Goal: Task Accomplishment & Management: Use online tool/utility

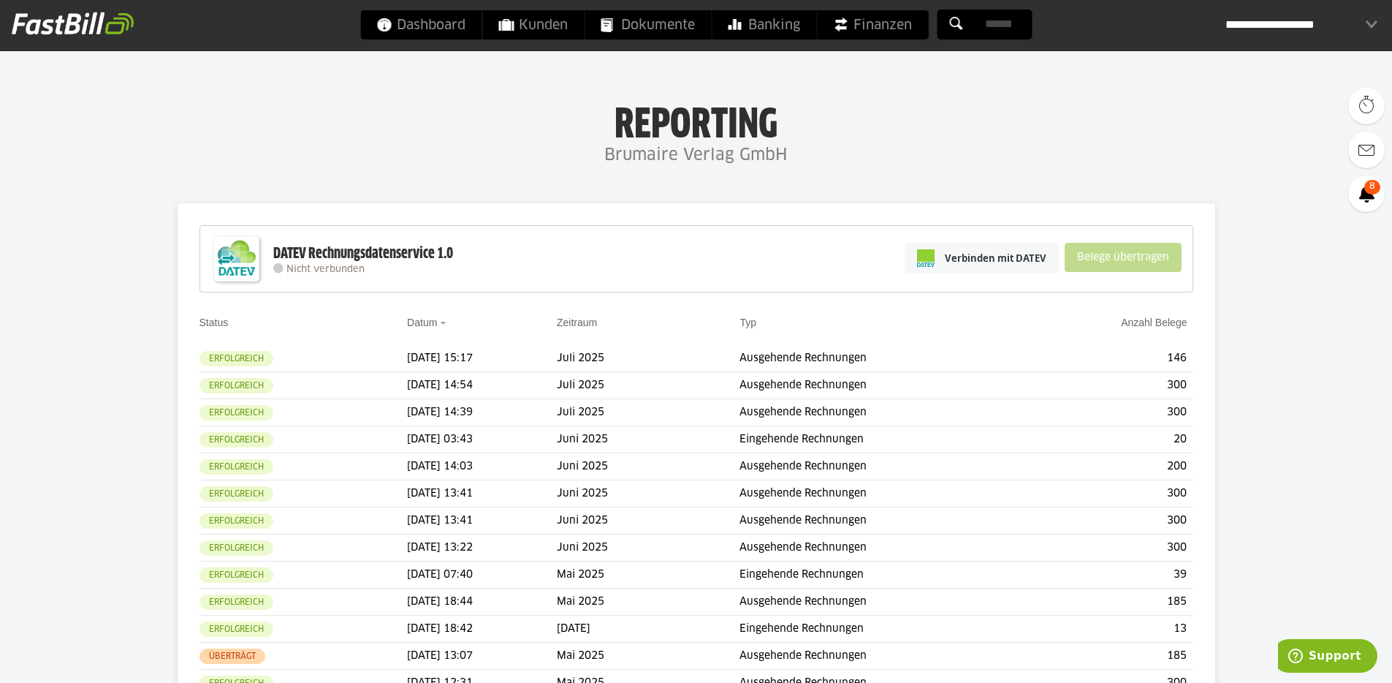
click at [992, 273] on link "Verbinden mit DATEV" at bounding box center [982, 258] width 154 height 31
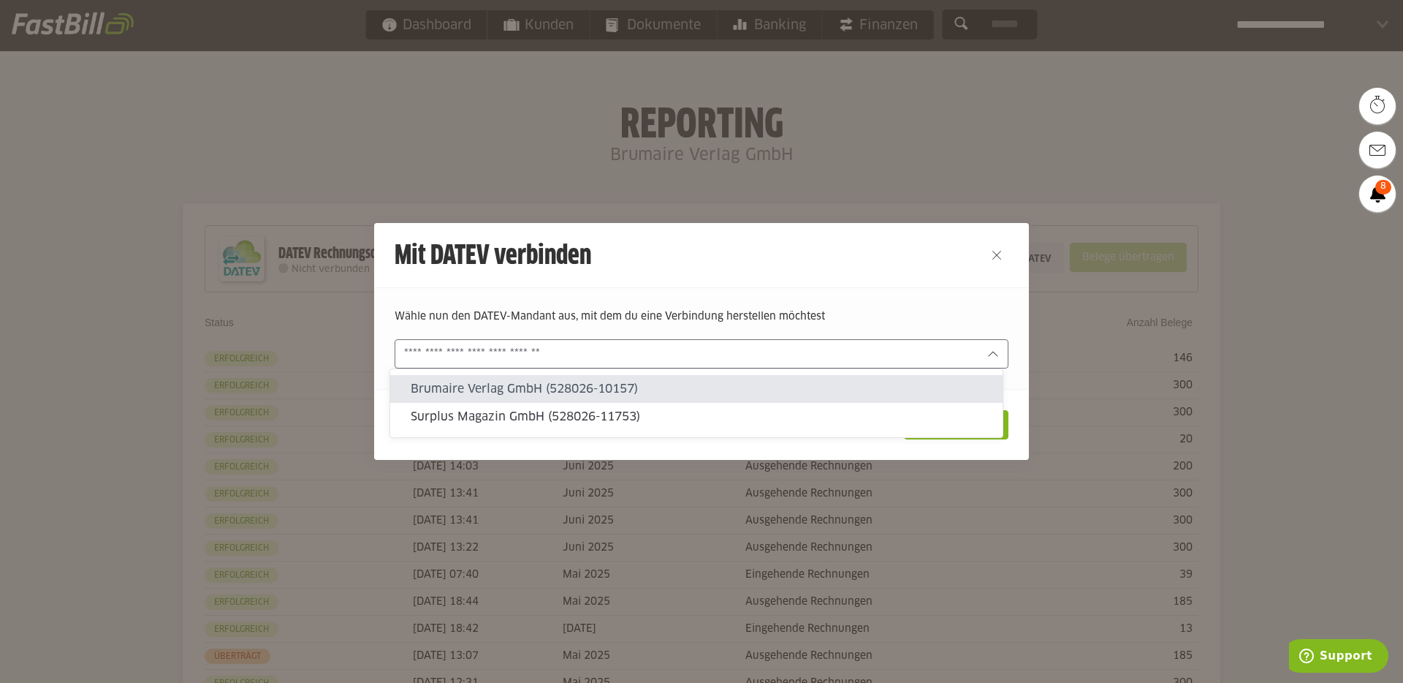
click at [953, 358] on input "text" at bounding box center [691, 354] width 574 height 16
click at [784, 383] on slot "Brumaire Verlag GmbH (528026-10157)" at bounding box center [701, 389] width 580 height 16
type input "**********"
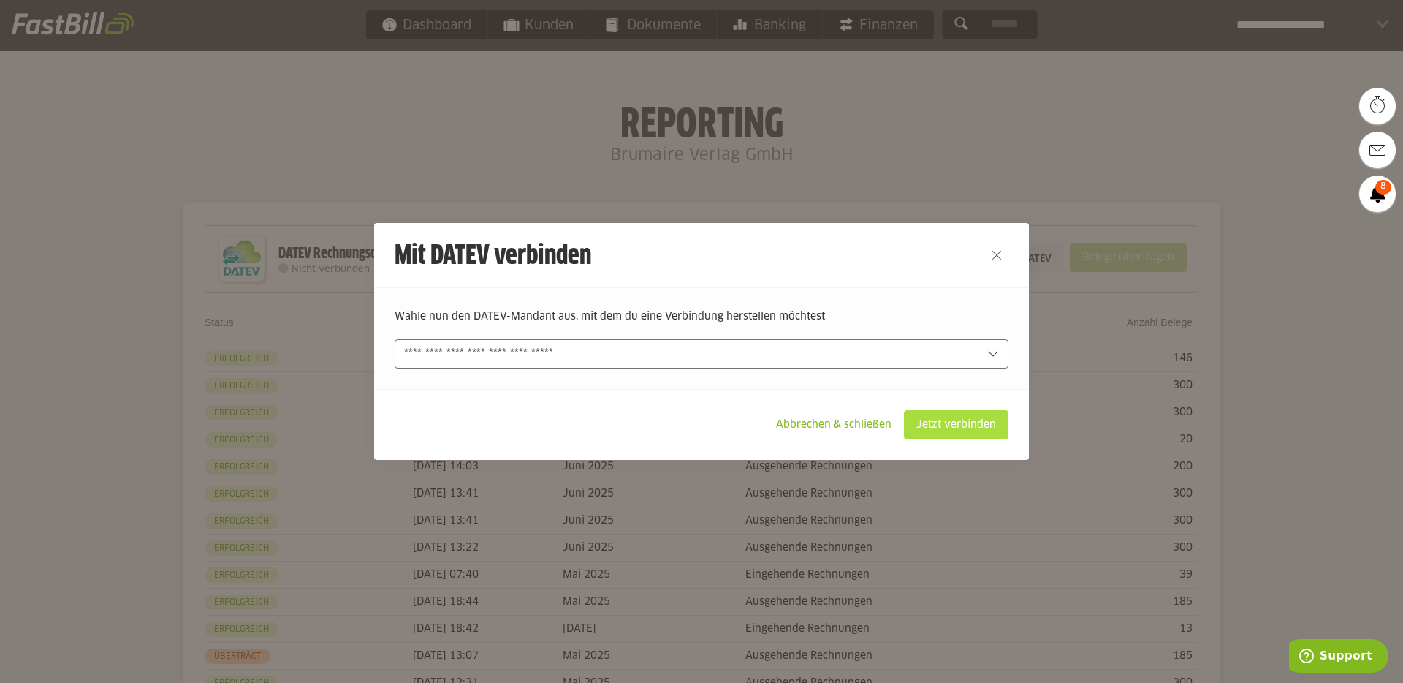
click at [929, 418] on slot "Jetzt verbinden" at bounding box center [956, 425] width 103 height 28
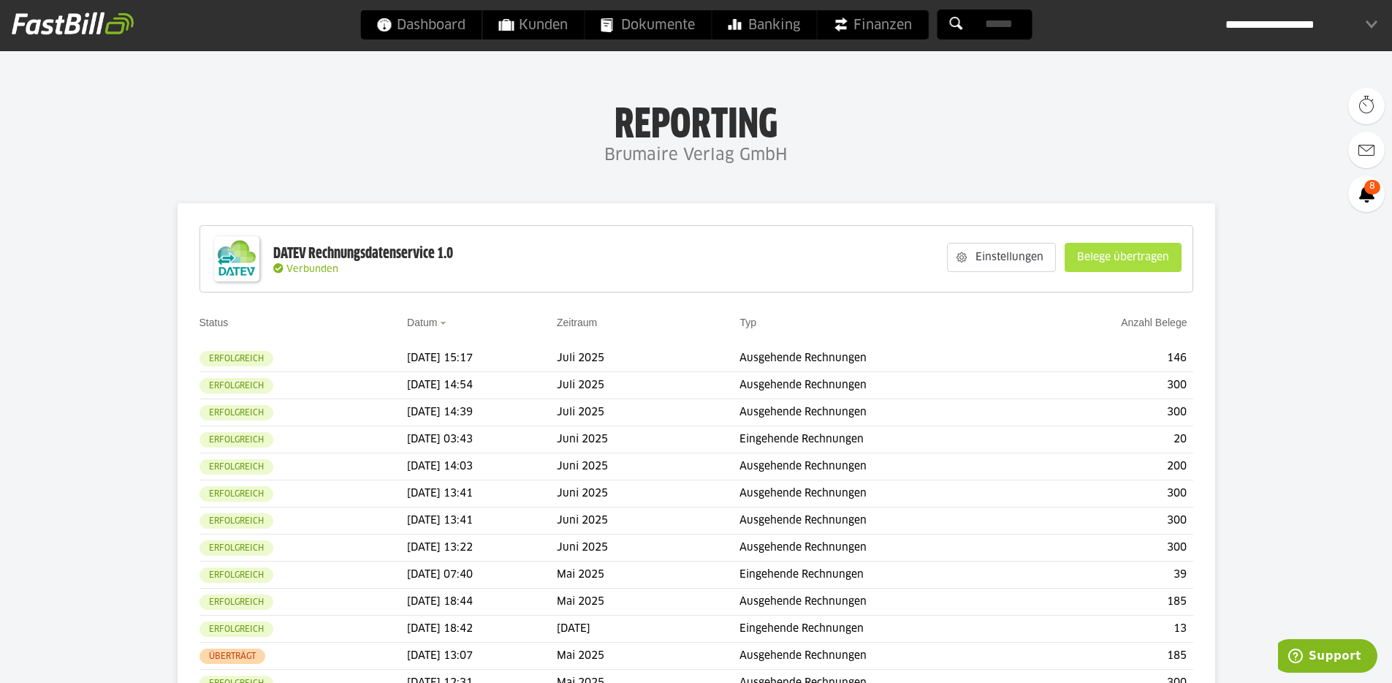
click at [1140, 265] on slot "Belege übertragen" at bounding box center [1123, 257] width 115 height 28
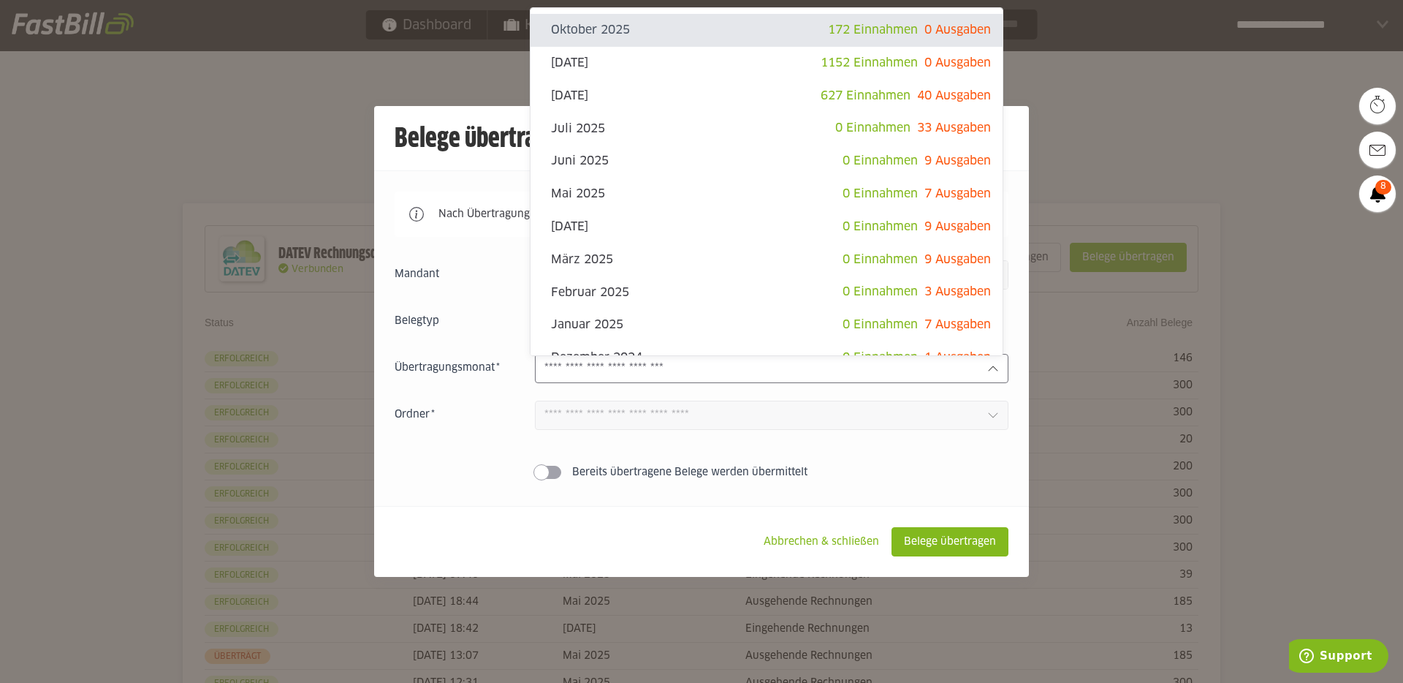
click at [659, 365] on input "text" at bounding box center [759, 368] width 431 height 16
click at [696, 90] on slot "[DATE]" at bounding box center [686, 96] width 270 height 16
type input "**********"
type input "*******"
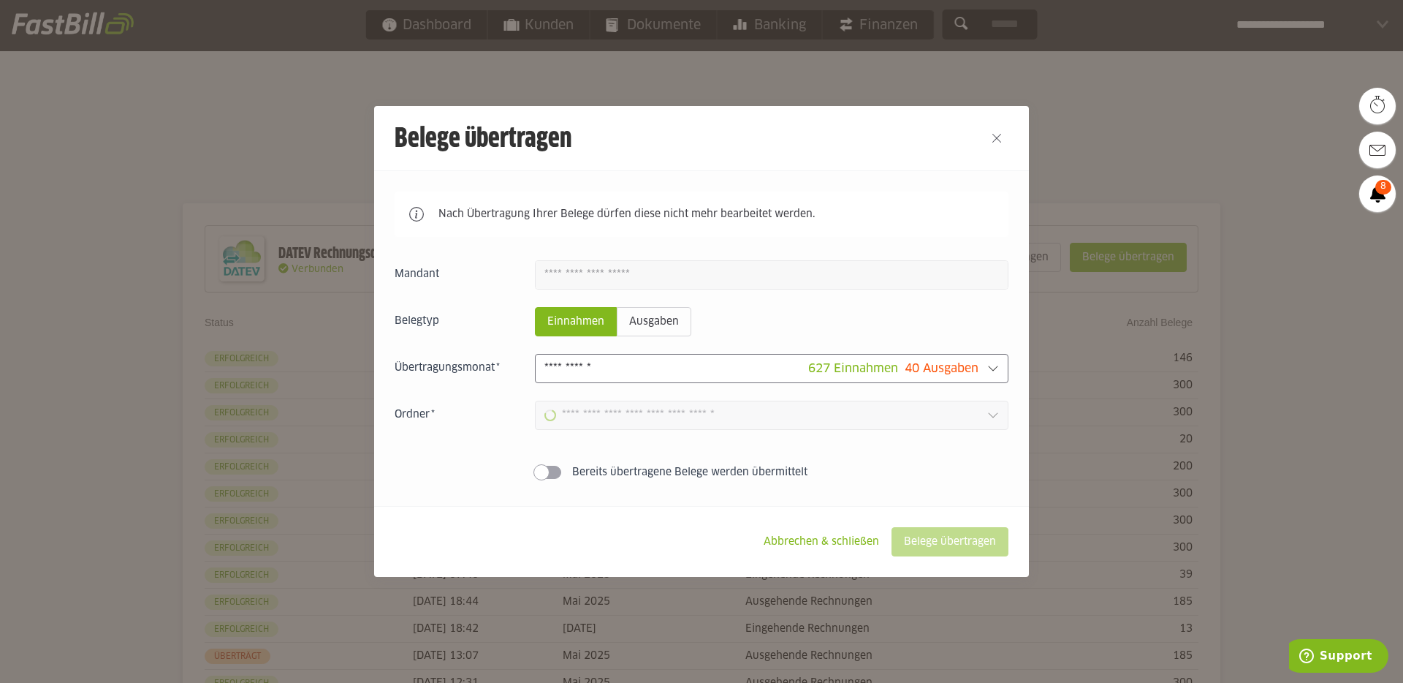
type input "**********"
click at [945, 549] on slot "Belege übertragen" at bounding box center [949, 542] width 115 height 28
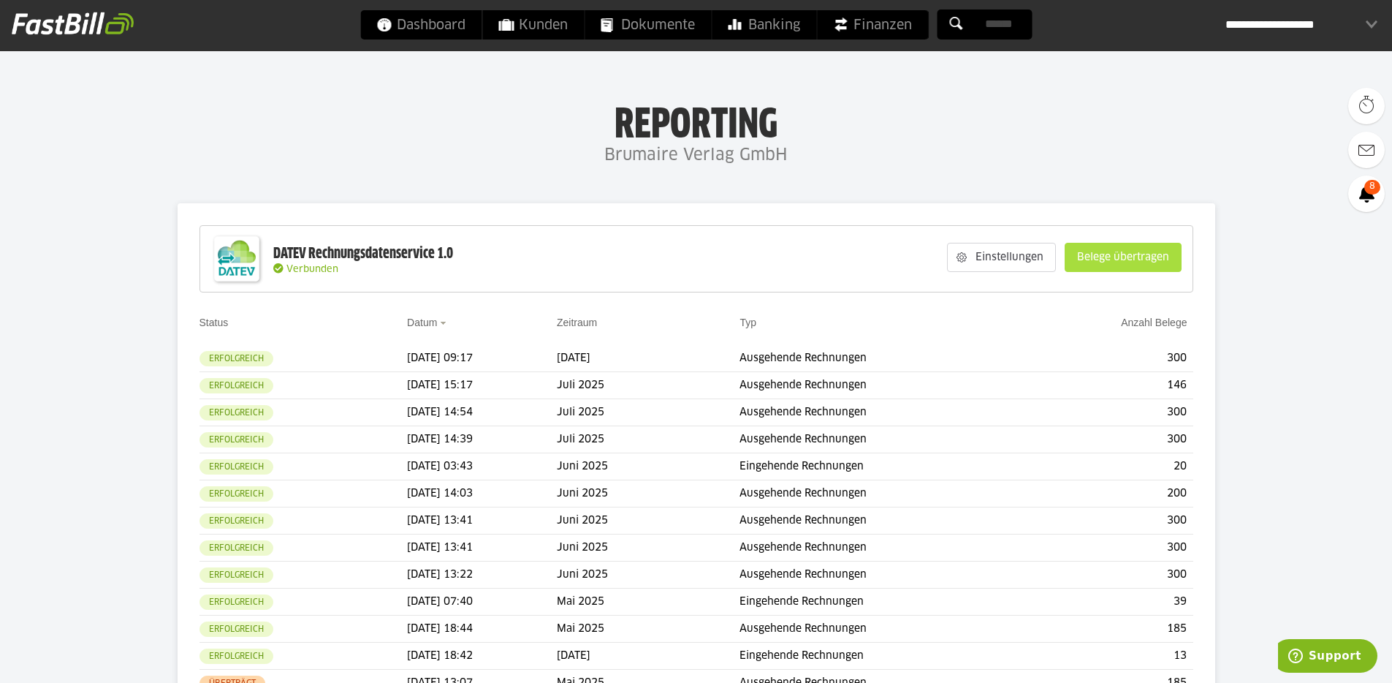
click at [1144, 262] on slot "Belege übertragen" at bounding box center [1123, 257] width 115 height 28
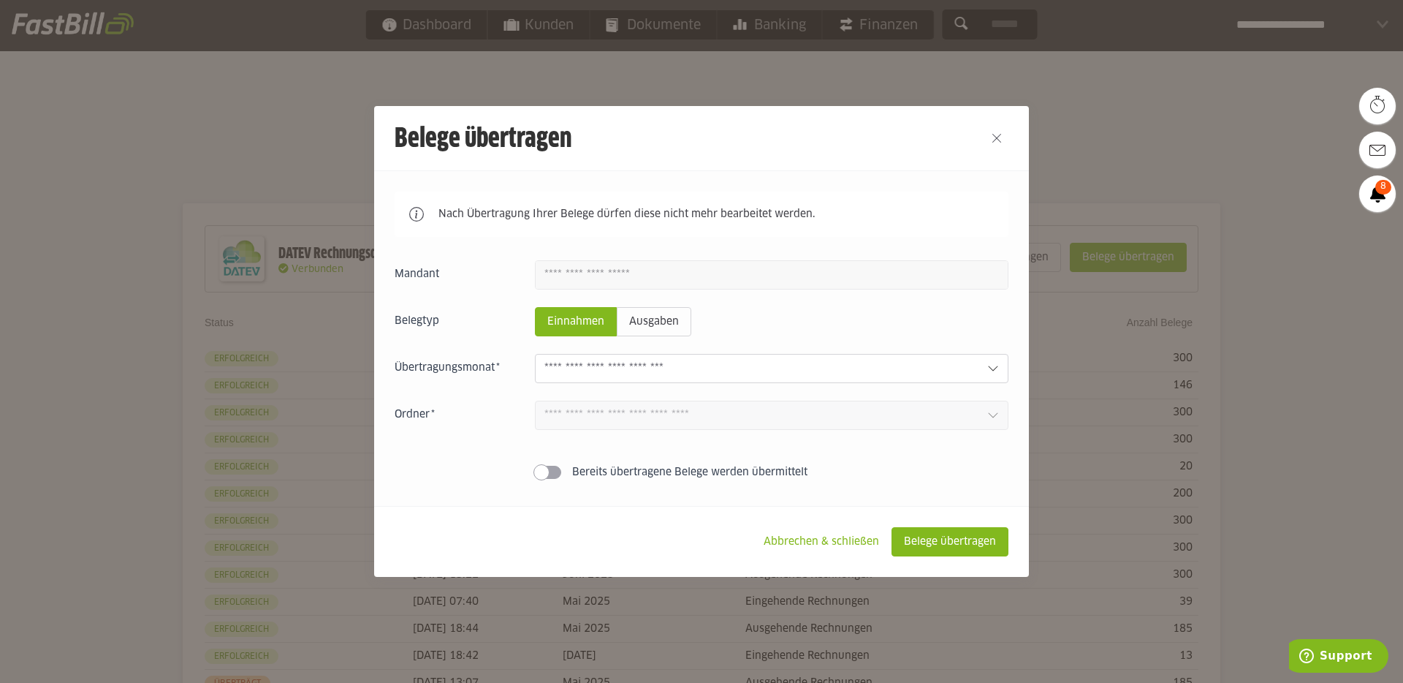
click at [757, 362] on input "text" at bounding box center [759, 368] width 431 height 16
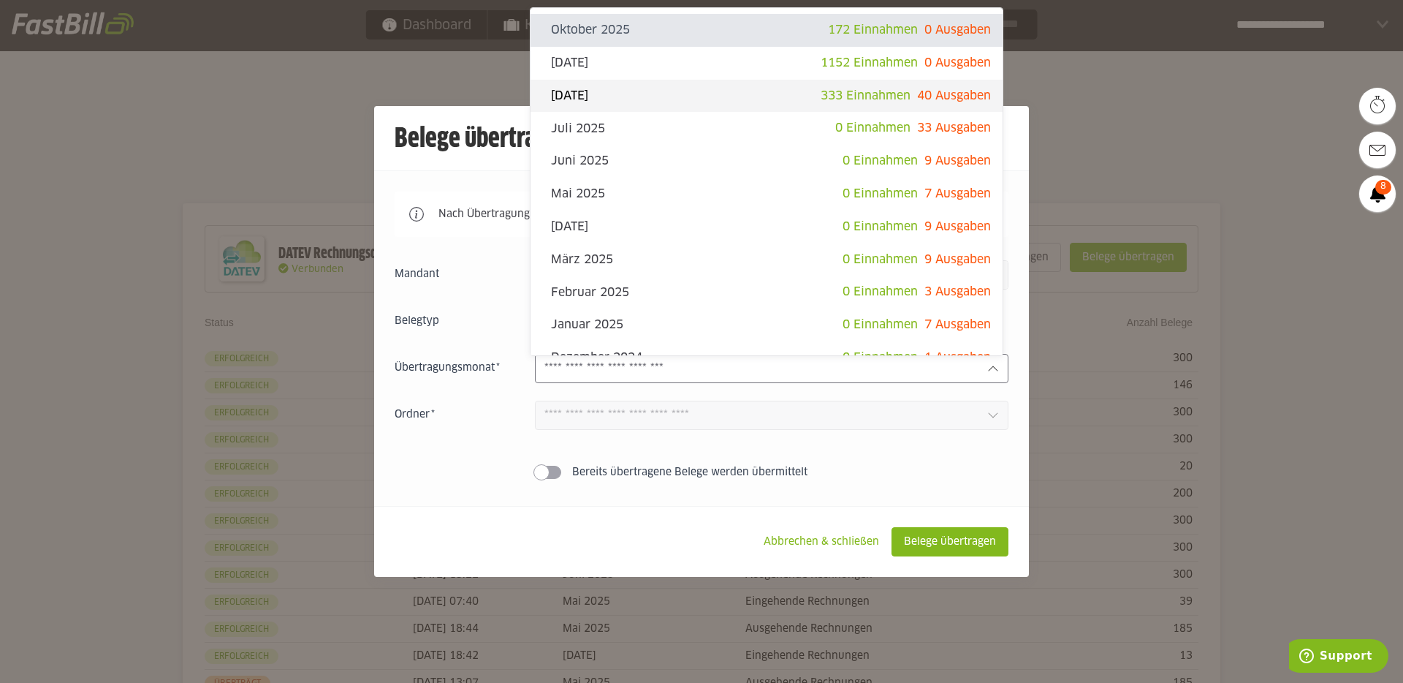
click at [755, 96] on slot "[DATE]" at bounding box center [686, 96] width 270 height 16
type input "**********"
type input "*******"
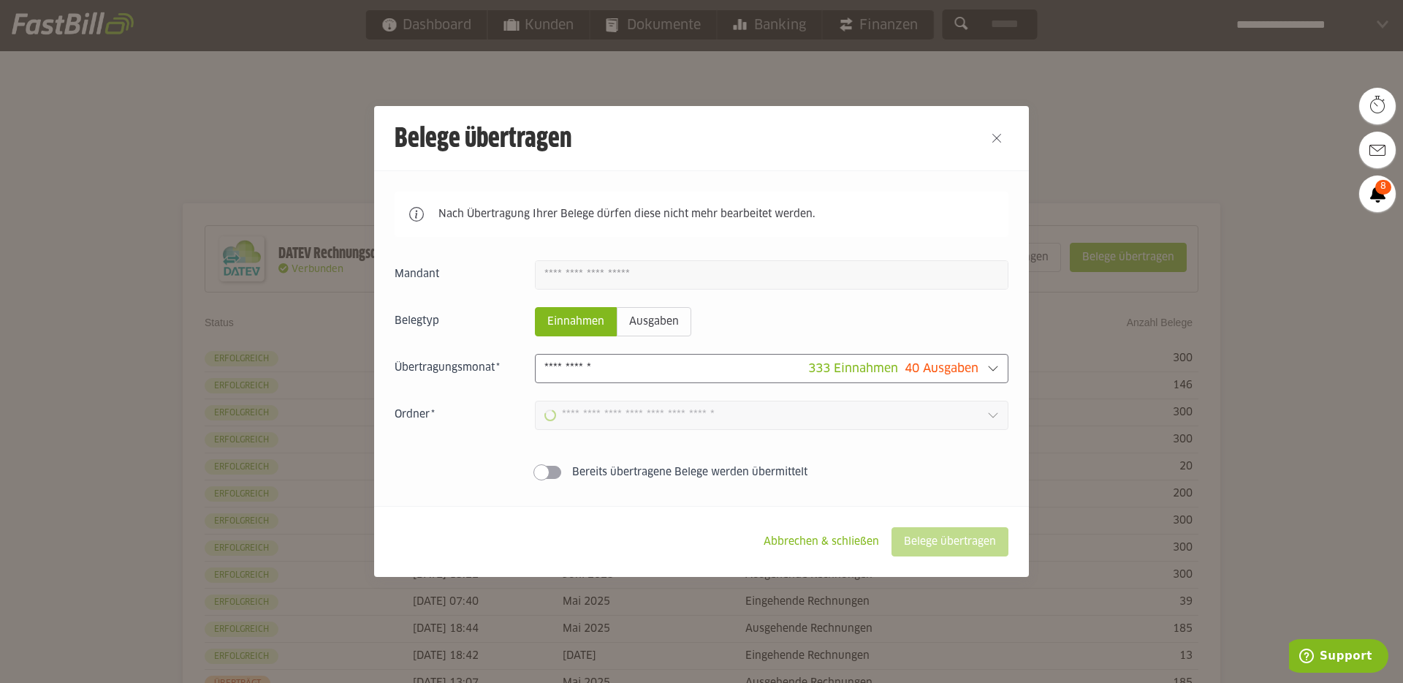
type input "**********"
click at [945, 555] on slot "Belege übertragen" at bounding box center [949, 542] width 115 height 28
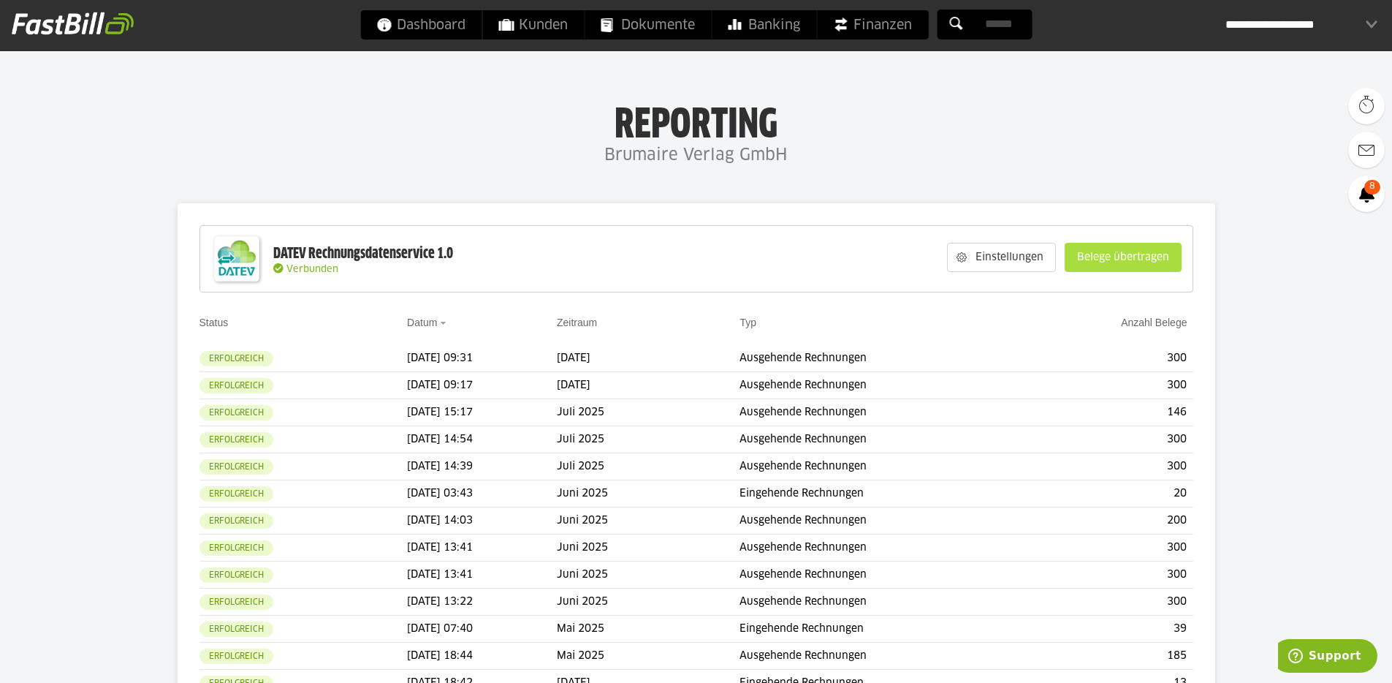
click at [1098, 250] on slot "Belege übertragen" at bounding box center [1123, 257] width 115 height 28
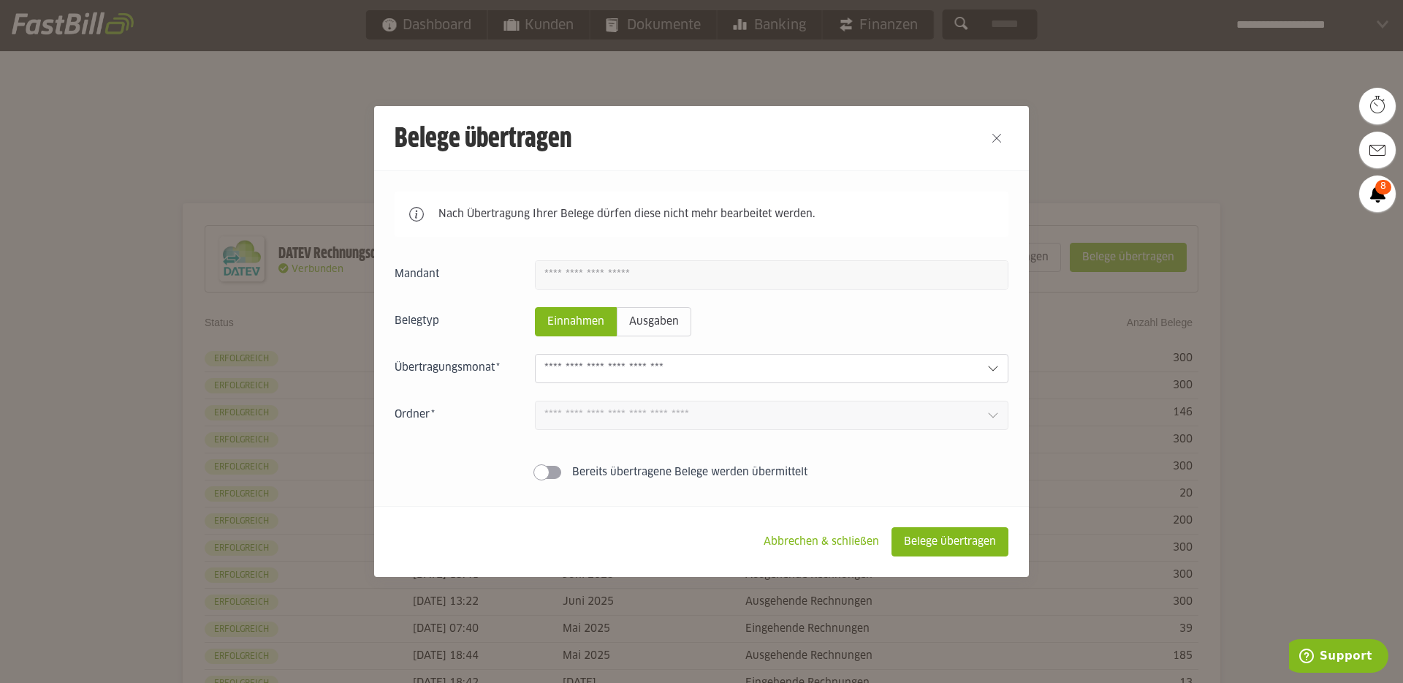
click at [709, 376] on input "text" at bounding box center [759, 368] width 431 height 16
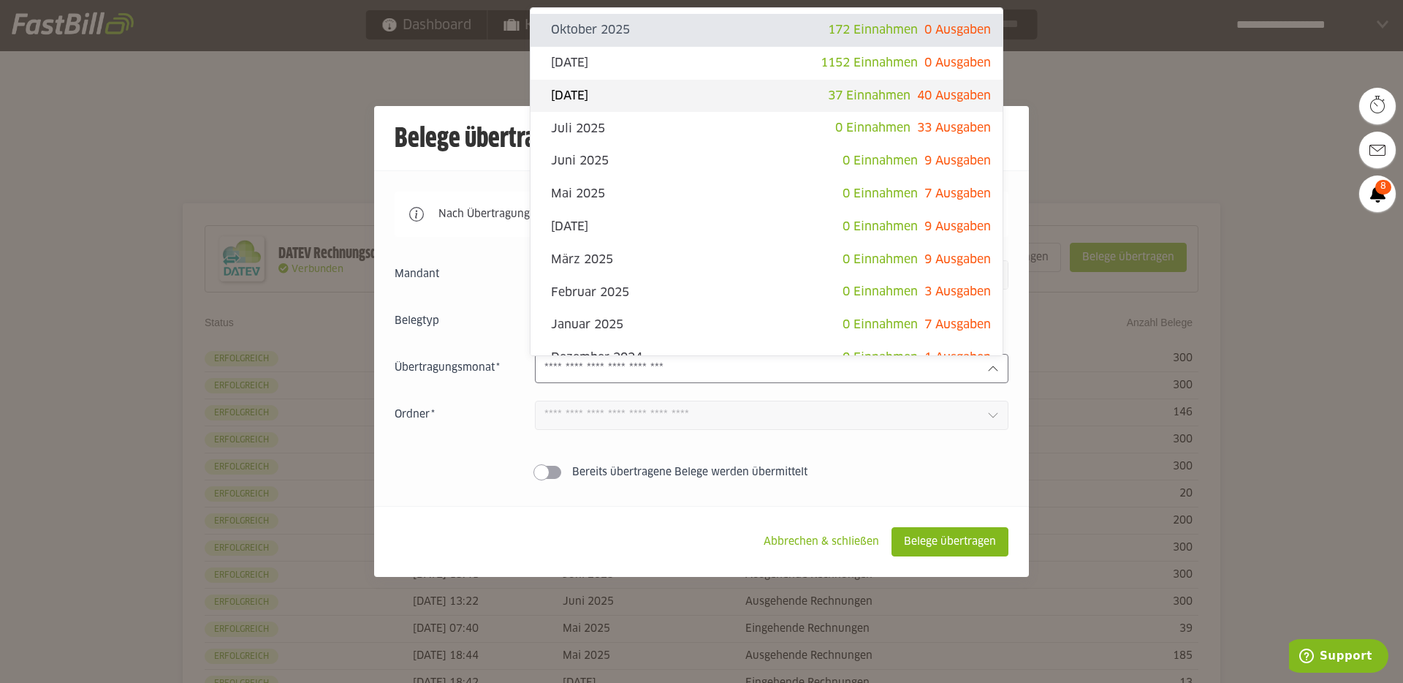
click at [736, 91] on slot "[DATE]" at bounding box center [689, 96] width 277 height 16
type input "**********"
type input "*******"
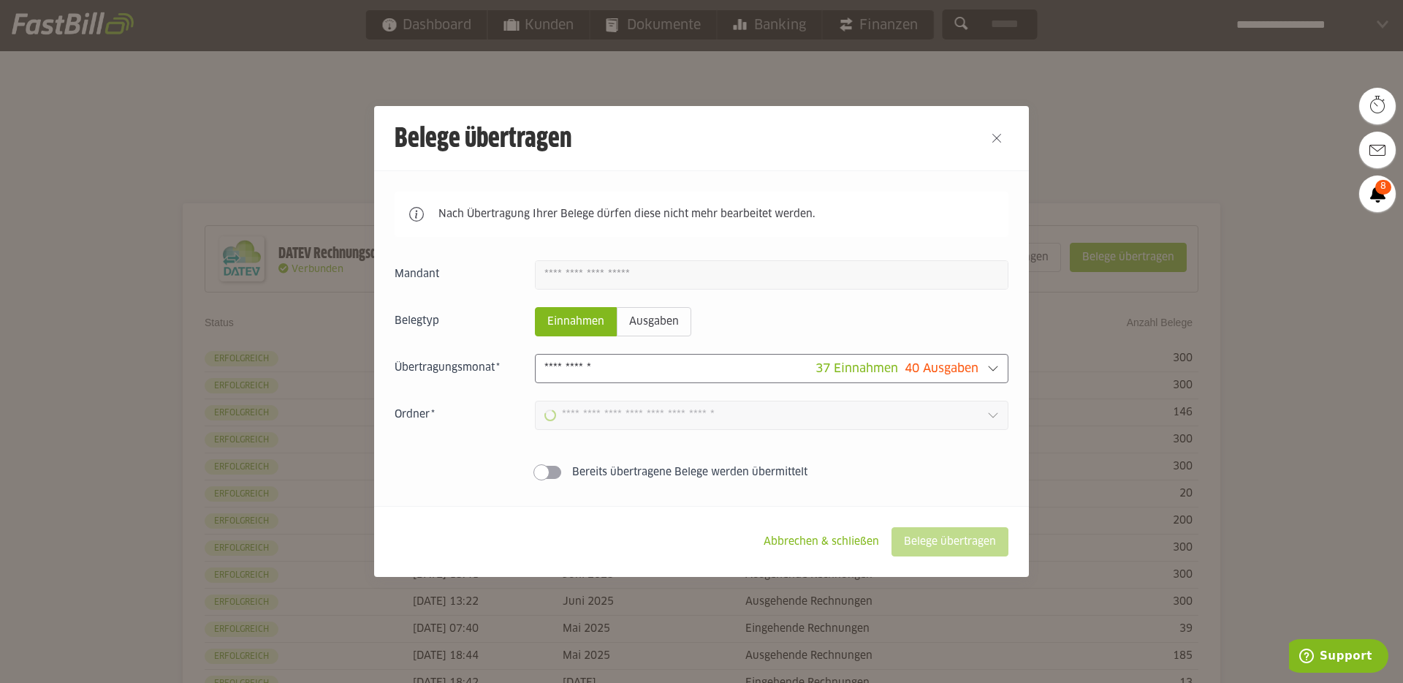
type input "**********"
click at [961, 544] on slot "Belege übertragen" at bounding box center [949, 542] width 115 height 28
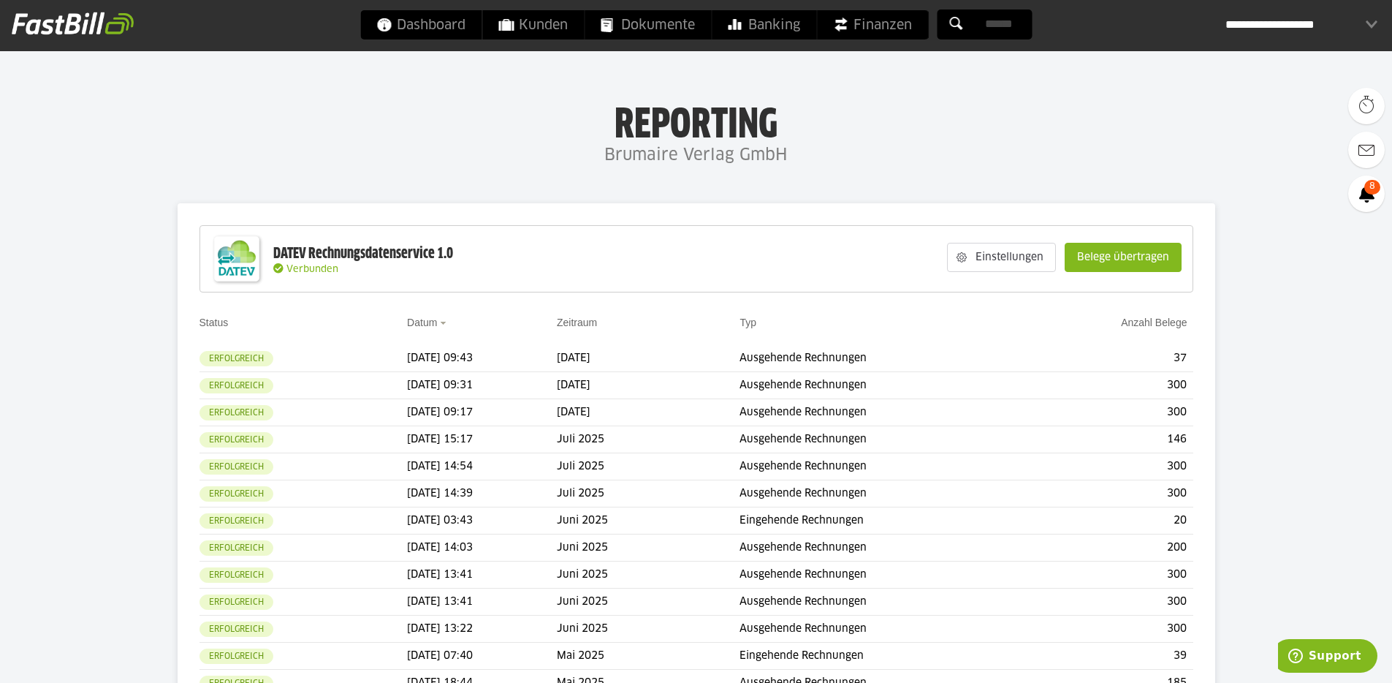
click at [615, 129] on h1 "Reporting" at bounding box center [696, 122] width 1100 height 38
drag, startPoint x: 618, startPoint y: 126, endPoint x: 789, endPoint y: 153, distance: 173.9
click at [789, 153] on div "Reporting Brumaire Verlag GmbH" at bounding box center [696, 136] width 1392 height 67
click at [807, 155] on h4 "Brumaire Verlag GmbH" at bounding box center [696, 155] width 1392 height 29
drag, startPoint x: 816, startPoint y: 155, endPoint x: 572, endPoint y: 118, distance: 246.9
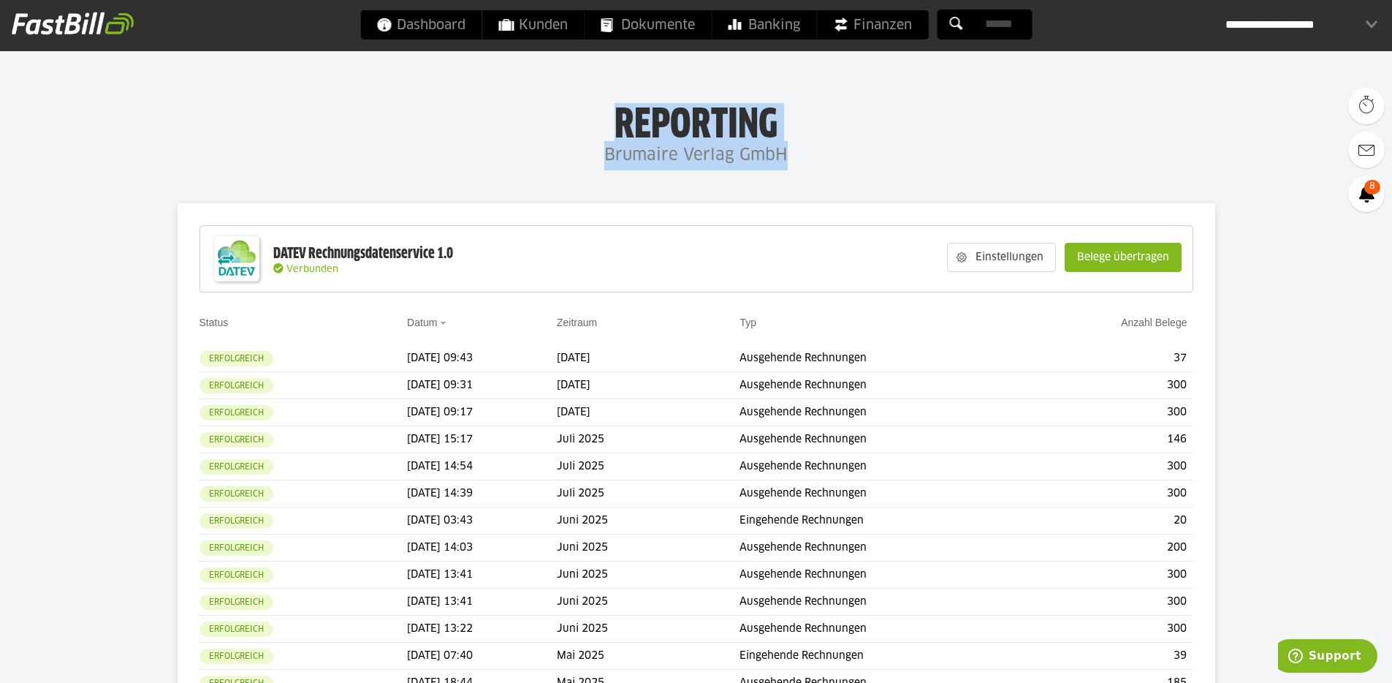
click at [572, 118] on div "Reporting Brumaire Verlag GmbH" at bounding box center [696, 136] width 1392 height 67
click at [572, 118] on h1 "Reporting" at bounding box center [696, 122] width 1100 height 38
drag, startPoint x: 645, startPoint y: 123, endPoint x: 812, endPoint y: 145, distance: 168.9
click at [812, 145] on div "Reporting Brumaire Verlag GmbH" at bounding box center [696, 136] width 1392 height 67
drag, startPoint x: 812, startPoint y: 145, endPoint x: 821, endPoint y: 153, distance: 11.4
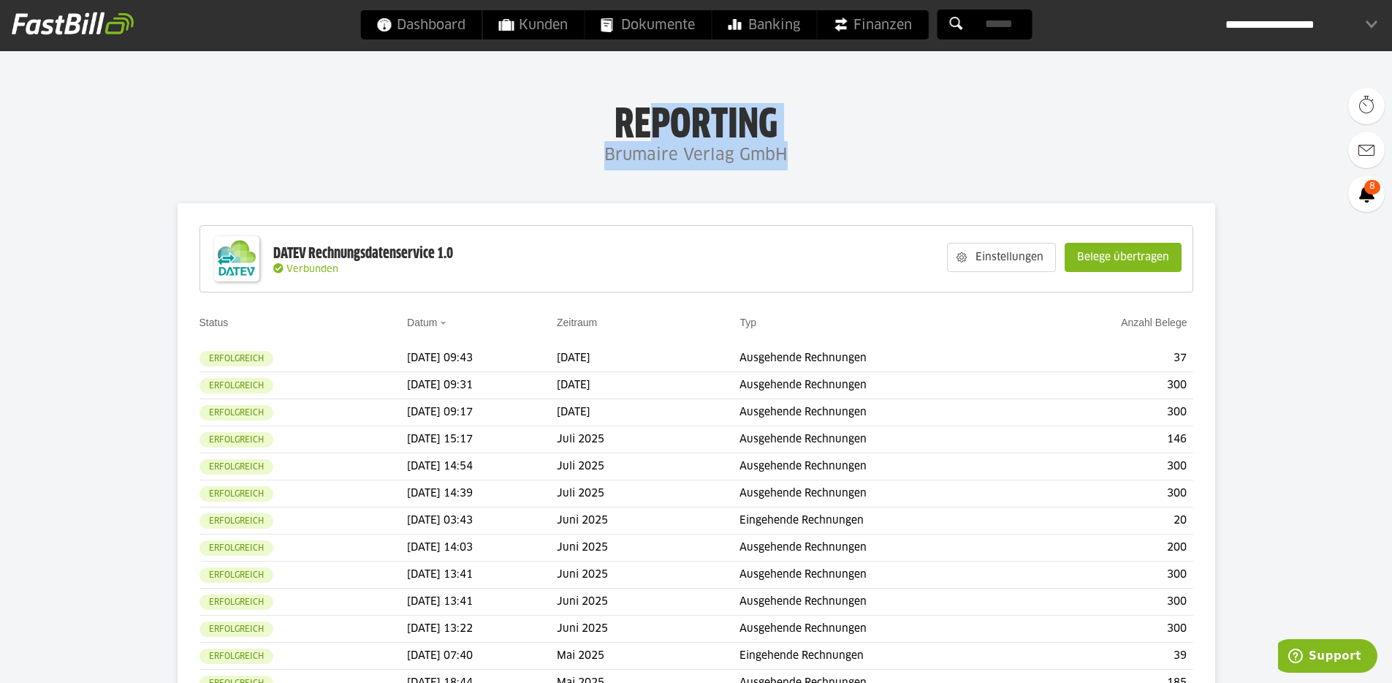
click at [812, 145] on h4 "Brumaire Verlag GmbH" at bounding box center [696, 155] width 1392 height 29
drag, startPoint x: 820, startPoint y: 153, endPoint x: 614, endPoint y: 125, distance: 208.0
click at [614, 125] on div "Reporting Brumaire Verlag GmbH" at bounding box center [696, 136] width 1392 height 67
click at [614, 125] on h1 "Reporting" at bounding box center [696, 122] width 1100 height 38
drag, startPoint x: 574, startPoint y: 125, endPoint x: 877, endPoint y: 162, distance: 305.5
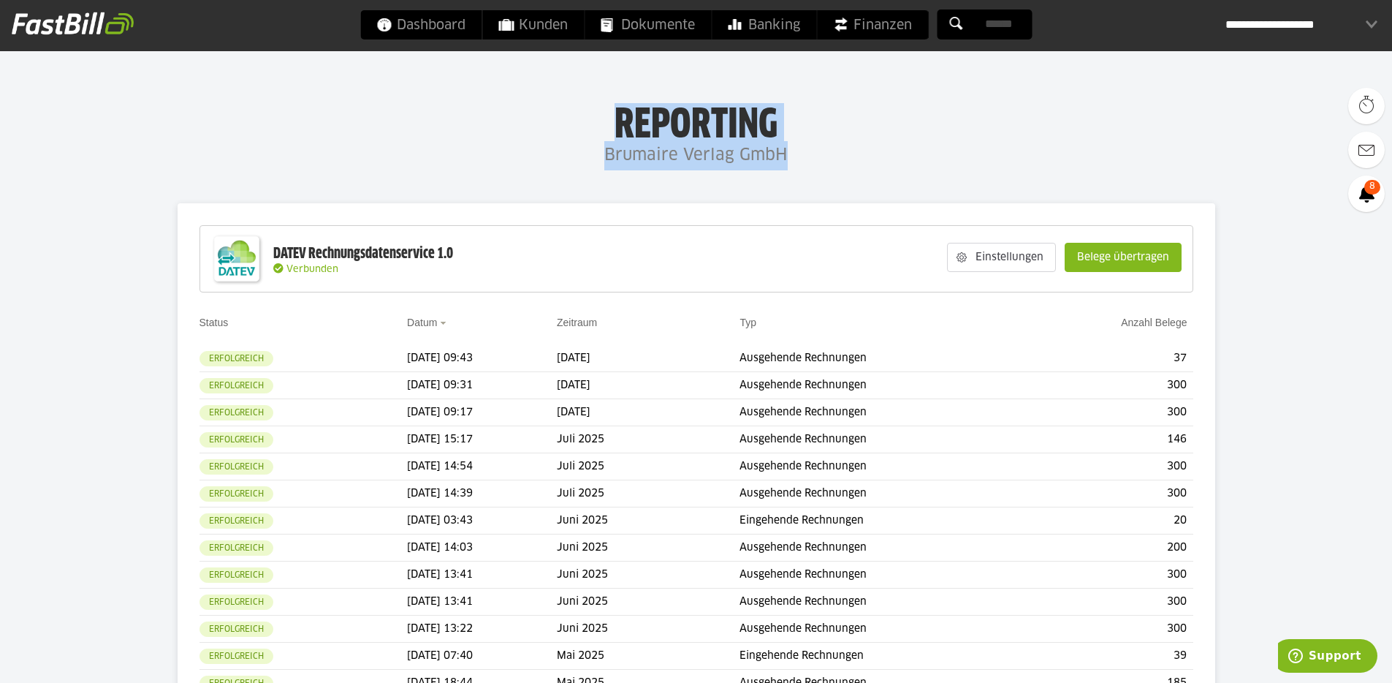
click at [877, 162] on div "Reporting Brumaire Verlag GmbH" at bounding box center [696, 136] width 1392 height 67
click at [877, 162] on h4 "Brumaire Verlag GmbH" at bounding box center [696, 155] width 1392 height 29
drag, startPoint x: 788, startPoint y: 167, endPoint x: 615, endPoint y: 122, distance: 178.1
click at [615, 122] on div "Reporting Brumaire Verlag GmbH" at bounding box center [696, 136] width 1392 height 67
click at [615, 122] on h1 "Reporting" at bounding box center [696, 122] width 1100 height 38
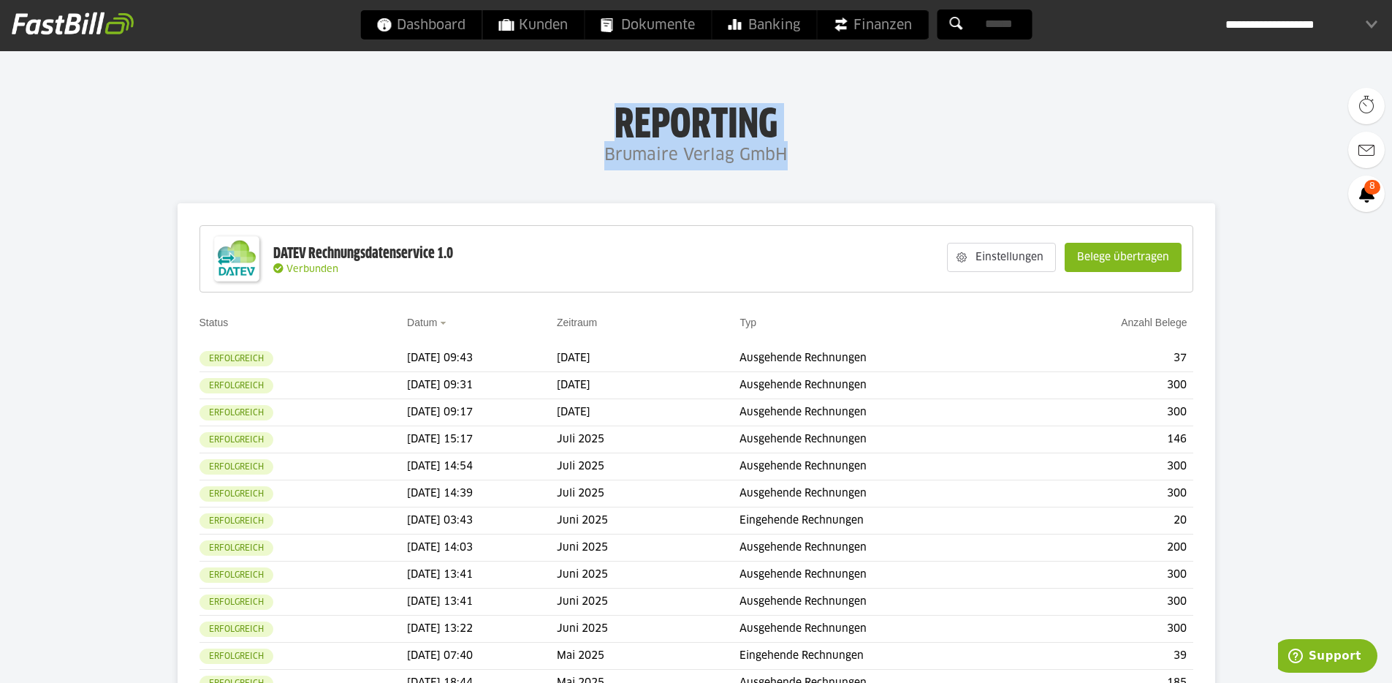
drag, startPoint x: 570, startPoint y: 121, endPoint x: 808, endPoint y: 159, distance: 241.3
click at [808, 159] on div "Reporting Brumaire Verlag GmbH" at bounding box center [696, 136] width 1392 height 67
click at [808, 159] on h4 "Brumaire Verlag GmbH" at bounding box center [696, 155] width 1392 height 29
drag, startPoint x: 794, startPoint y: 162, endPoint x: 604, endPoint y: 124, distance: 192.9
click at [604, 124] on div "Reporting Brumaire Verlag GmbH" at bounding box center [696, 136] width 1392 height 67
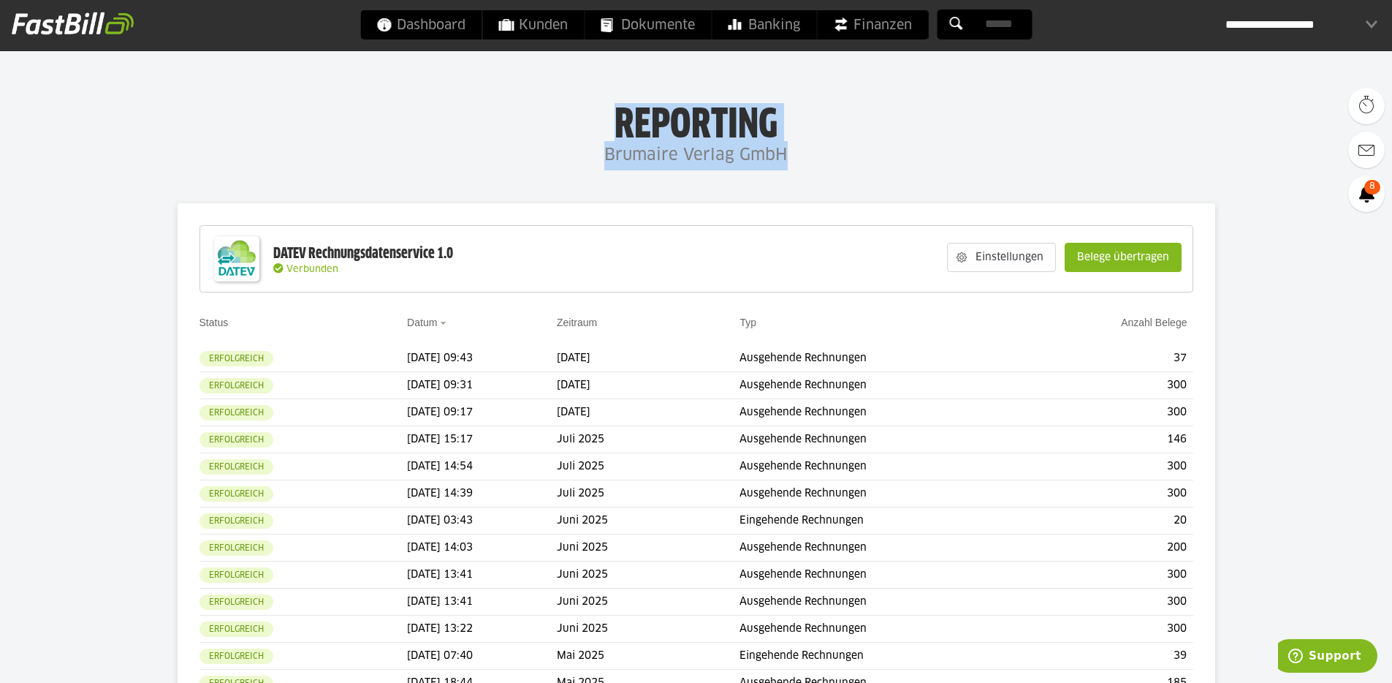
click at [604, 124] on h1 "Reporting" at bounding box center [696, 122] width 1100 height 38
drag, startPoint x: 554, startPoint y: 123, endPoint x: 841, endPoint y: 153, distance: 288.8
click at [841, 153] on div "Reporting Brumaire Verlag GmbH" at bounding box center [696, 136] width 1392 height 67
click at [841, 153] on h4 "Brumaire Verlag GmbH" at bounding box center [696, 155] width 1392 height 29
drag, startPoint x: 793, startPoint y: 166, endPoint x: 626, endPoint y: 128, distance: 170.9
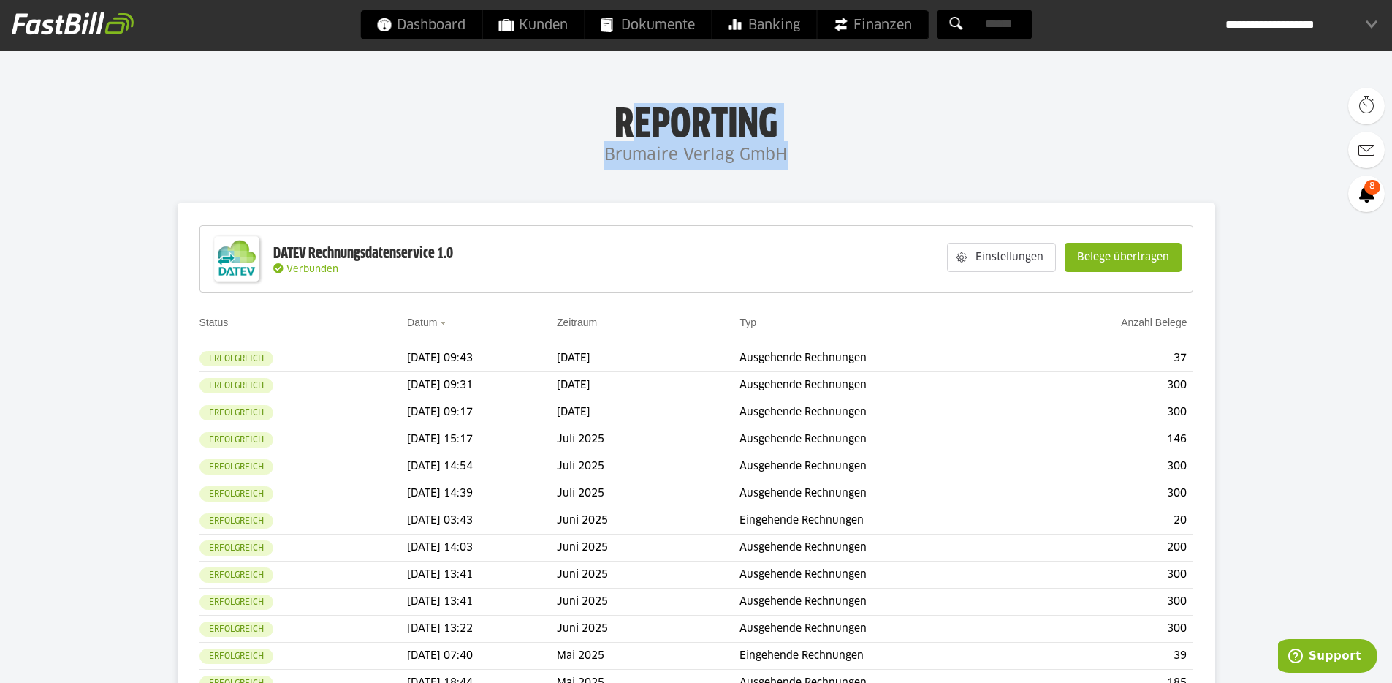
click at [626, 128] on div "Reporting Brumaire Verlag GmbH" at bounding box center [696, 136] width 1392 height 67
click at [626, 127] on h1 "Reporting" at bounding box center [696, 122] width 1100 height 38
drag, startPoint x: 598, startPoint y: 125, endPoint x: 788, endPoint y: 159, distance: 193.0
click at [788, 159] on div "Reporting Brumaire Verlag GmbH" at bounding box center [696, 136] width 1392 height 67
click at [788, 159] on h4 "Brumaire Verlag GmbH" at bounding box center [696, 155] width 1392 height 29
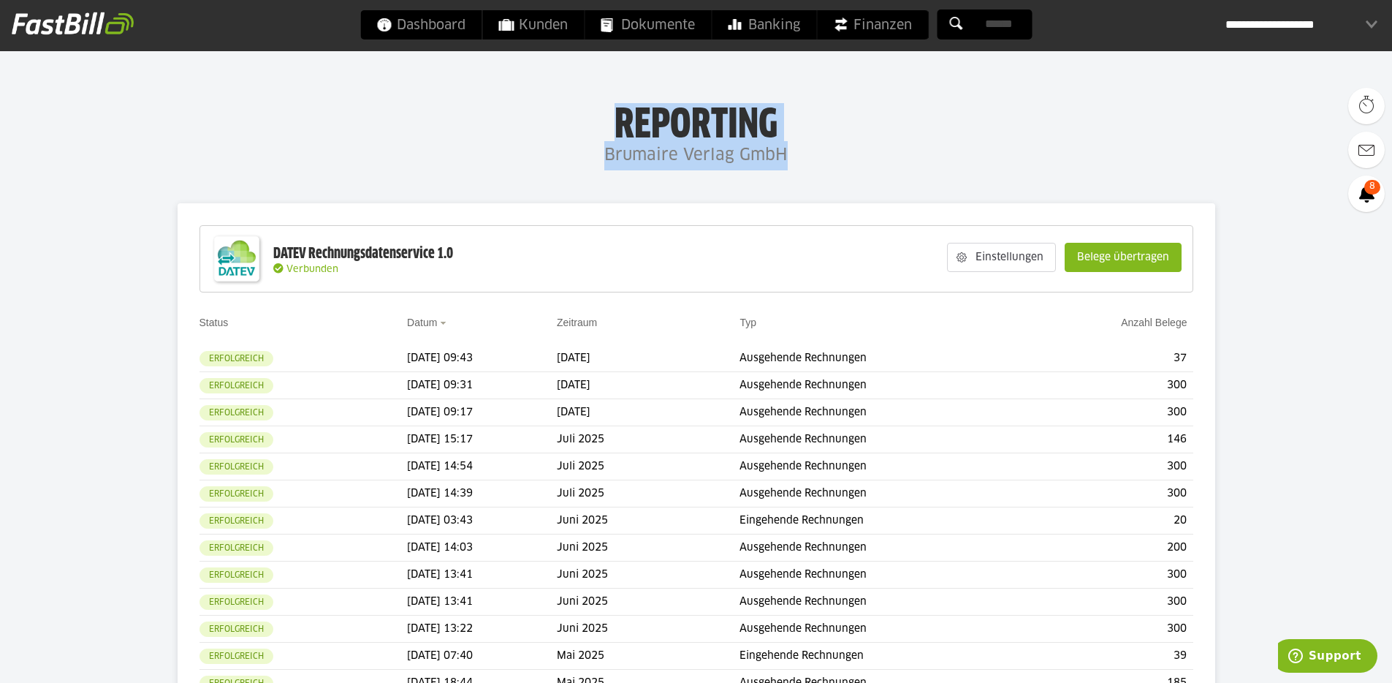
drag, startPoint x: 664, startPoint y: 145, endPoint x: 597, endPoint y: 128, distance: 69.5
click at [597, 128] on div "Reporting Brumaire Verlag GmbH" at bounding box center [696, 136] width 1392 height 67
click at [597, 128] on h1 "Reporting" at bounding box center [696, 122] width 1100 height 38
